Goal: Find specific page/section: Find specific page/section

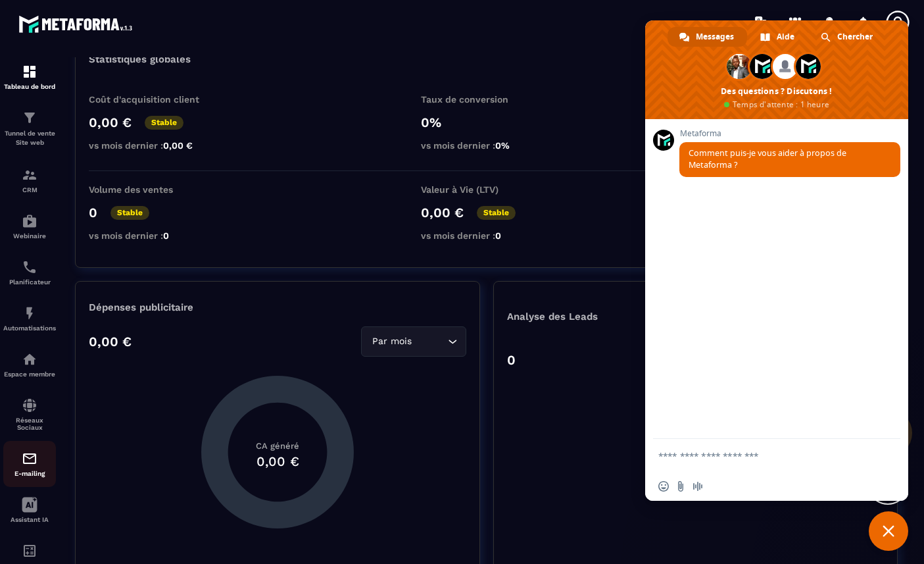
scroll to position [44, 0]
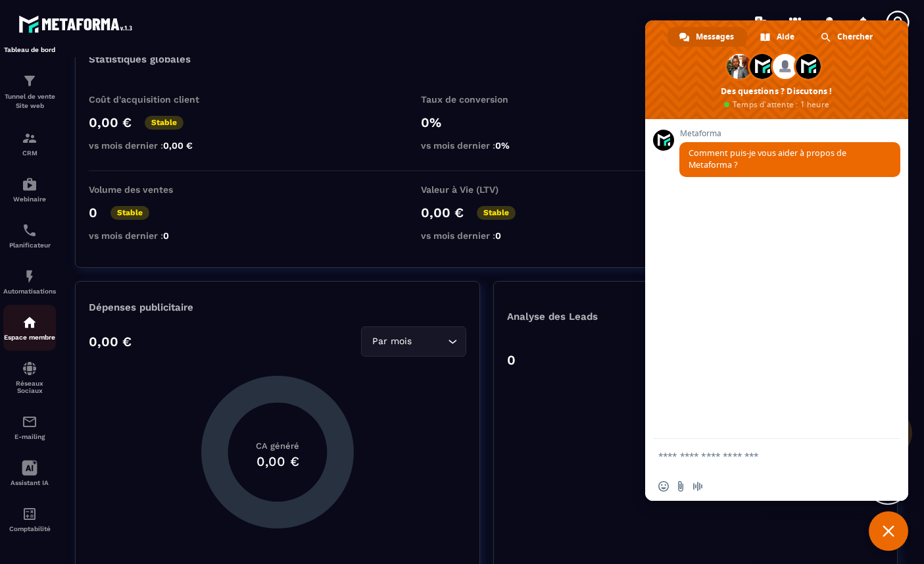
click at [30, 320] on img at bounding box center [30, 322] width 16 height 16
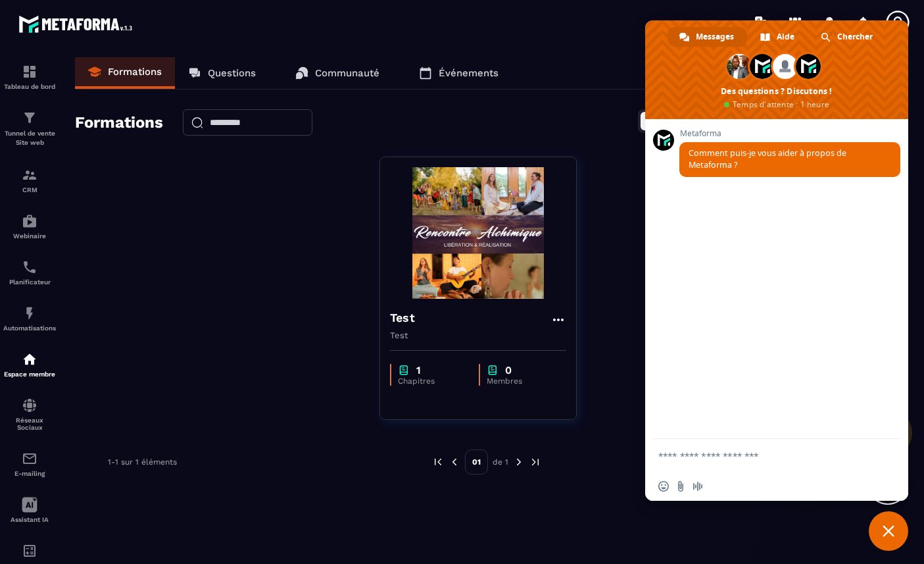
click at [526, 36] on div at bounding box center [540, 22] width 770 height 44
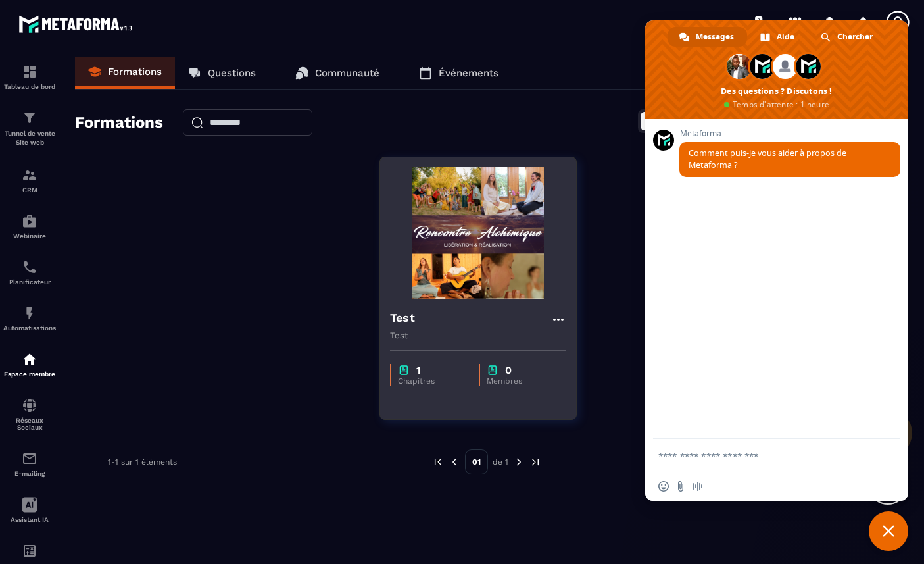
click at [484, 261] on img at bounding box center [478, 233] width 176 height 132
click at [526, 320] on icon at bounding box center [559, 320] width 16 height 16
click at [526, 345] on button "Modifier" at bounding box center [597, 347] width 82 height 24
click at [526, 347] on button "Modifier" at bounding box center [597, 347] width 82 height 24
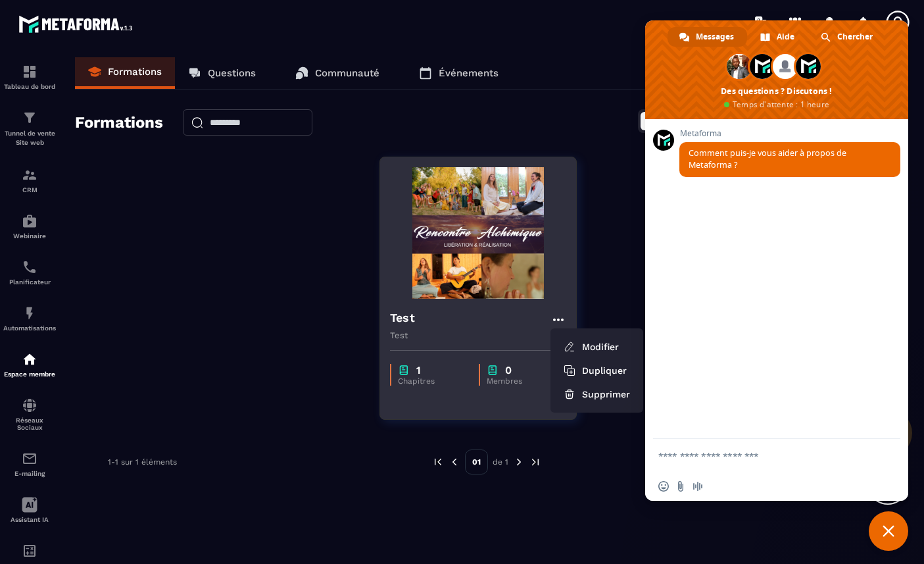
click at [477, 405] on div "Test Modifier Dupliquer Supprimer Test 1 Chapitres 0 Membres" at bounding box center [478, 288] width 197 height 263
click at [500, 283] on img at bounding box center [478, 233] width 176 height 132
